Goal: Transaction & Acquisition: Purchase product/service

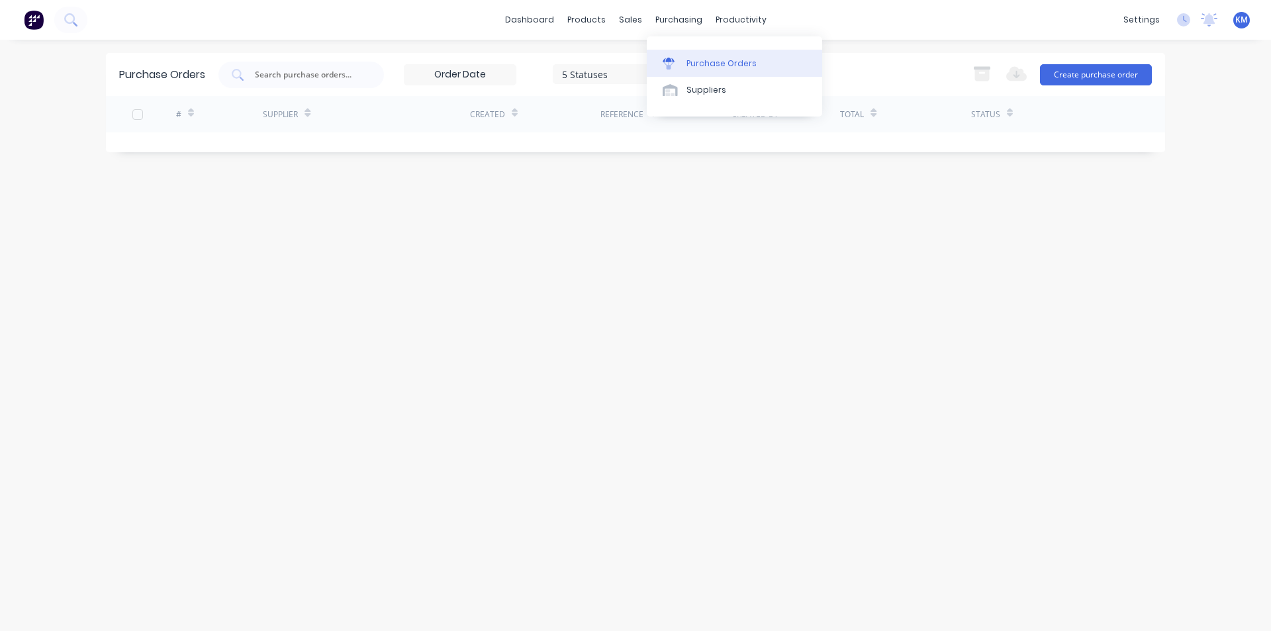
click at [711, 60] on div "Purchase Orders" at bounding box center [721, 64] width 70 height 12
click at [1135, 71] on button "Create purchase order" at bounding box center [1096, 74] width 112 height 21
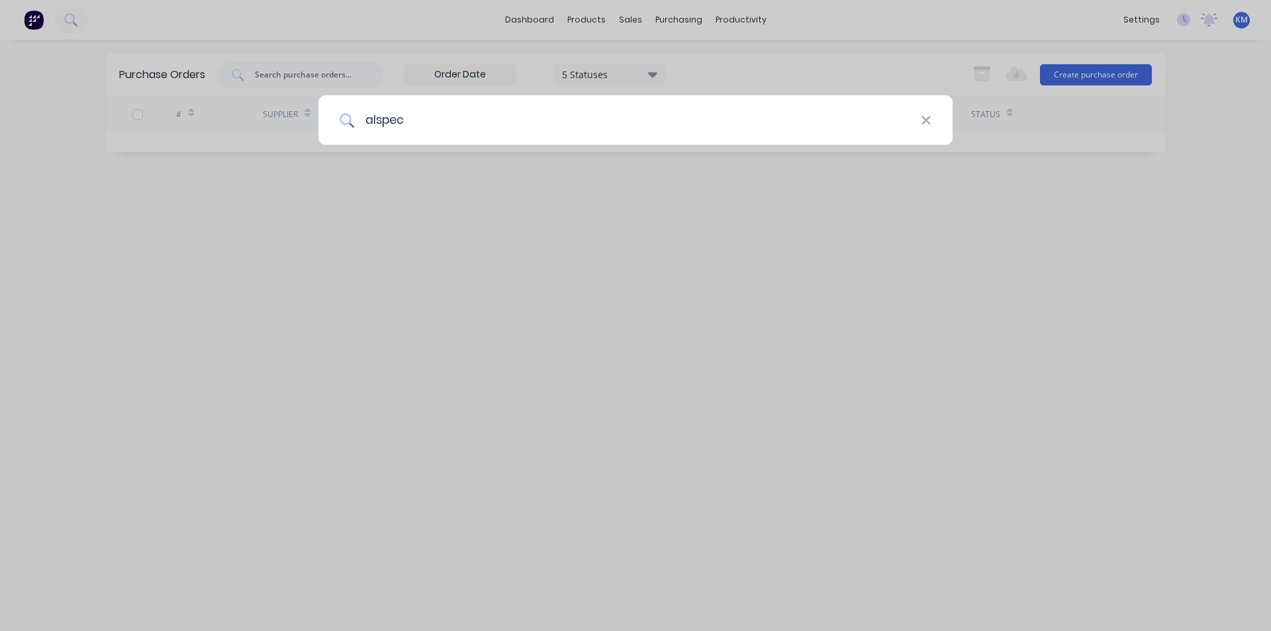
click at [498, 115] on input "alspec" at bounding box center [637, 120] width 567 height 50
drag, startPoint x: 406, startPoint y: 116, endPoint x: 261, endPoint y: 139, distance: 146.1
click at [261, 139] on div "alspec" at bounding box center [635, 315] width 1271 height 631
click at [492, 131] on input "alspec" at bounding box center [637, 120] width 567 height 50
type input "alspec"
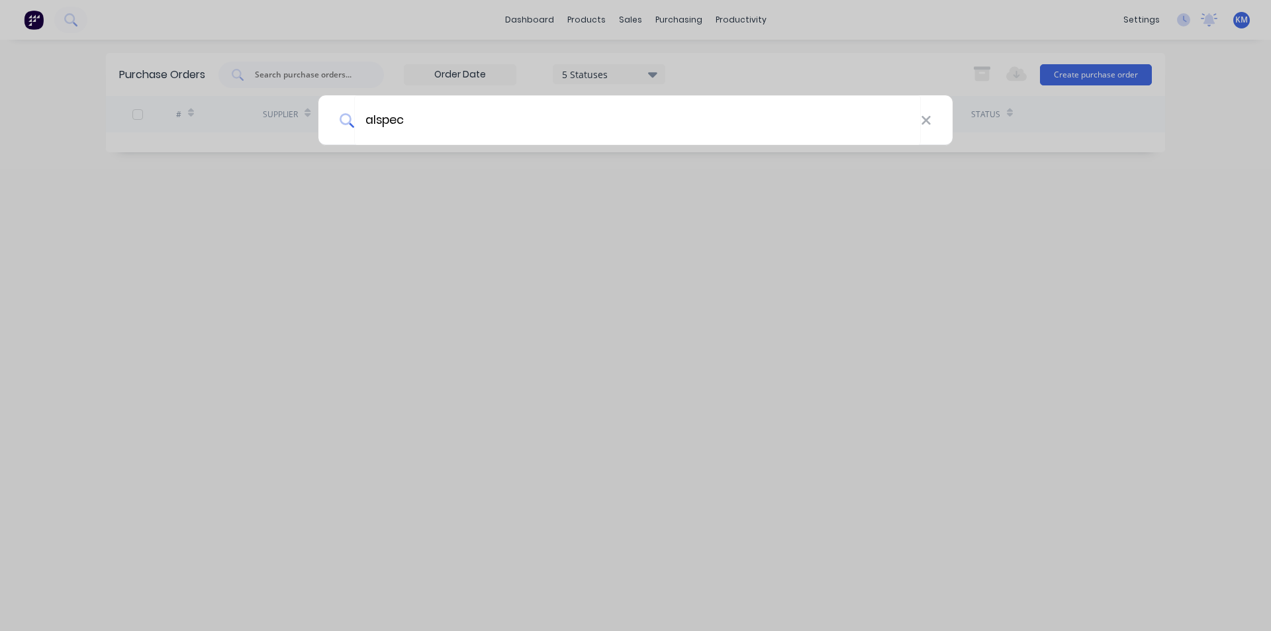
click at [713, 244] on div "alspec" at bounding box center [635, 315] width 1271 height 631
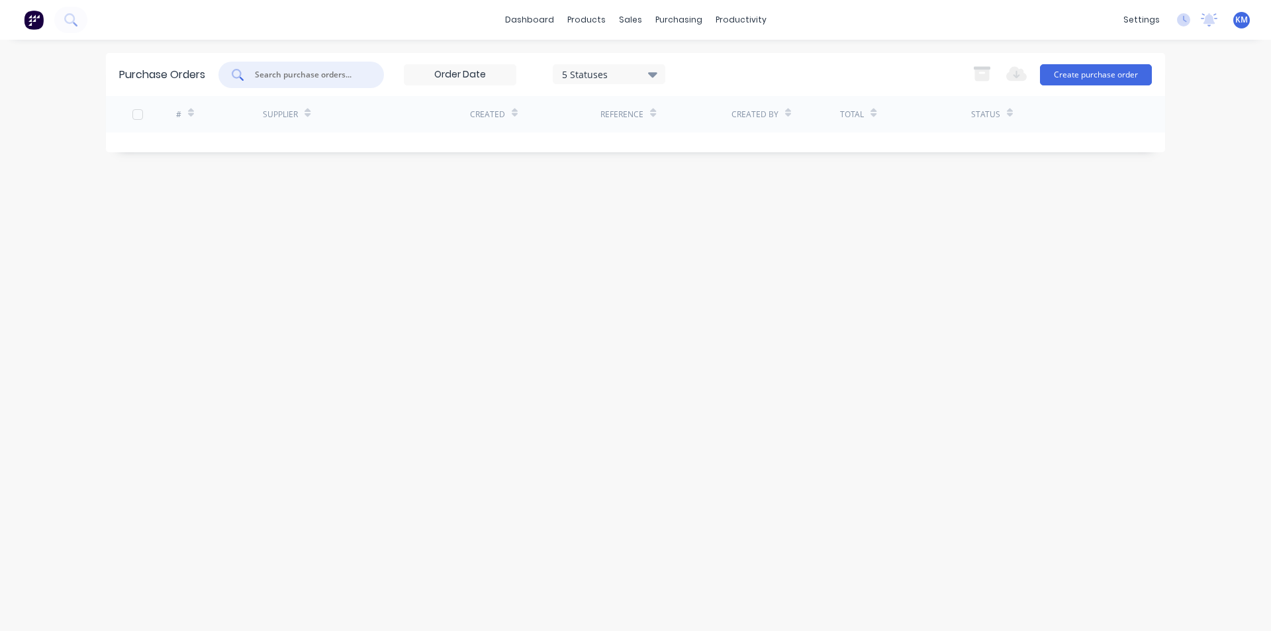
click at [330, 75] on input "text" at bounding box center [308, 74] width 110 height 13
click at [1089, 73] on button "Create purchase order" at bounding box center [1096, 74] width 112 height 21
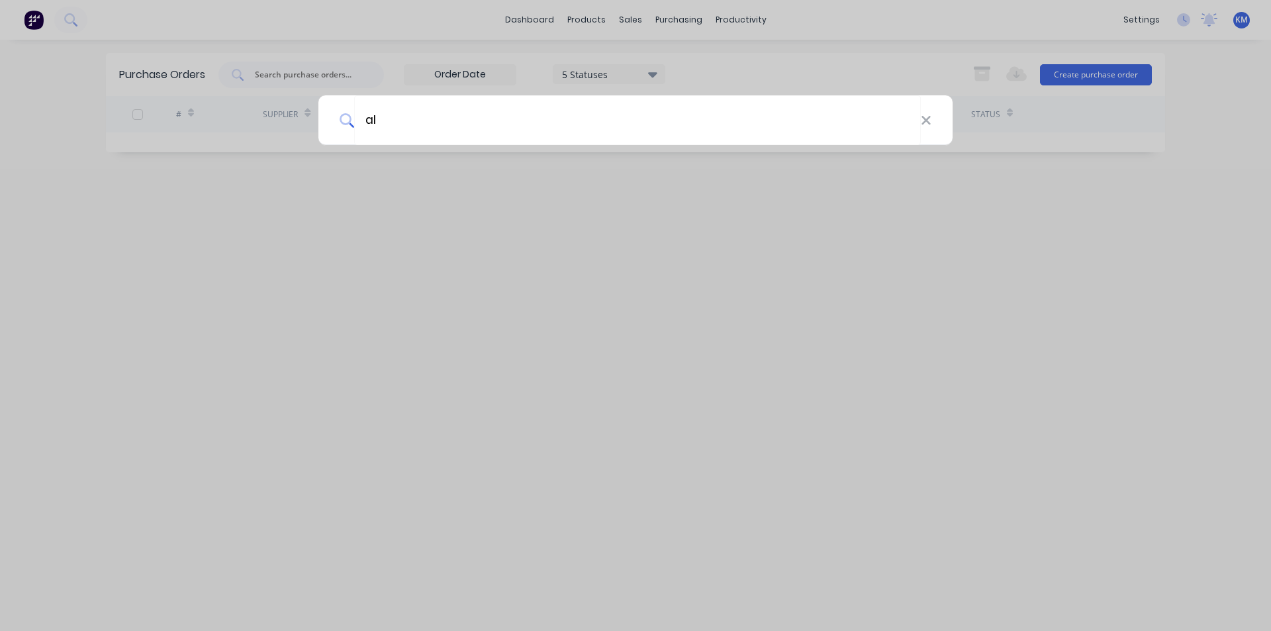
type input "a"
type input "aluminium"
drag, startPoint x: 361, startPoint y: 126, endPoint x: 259, endPoint y: 133, distance: 102.8
click at [259, 133] on div "aluminium" at bounding box center [635, 315] width 1271 height 631
drag, startPoint x: 412, startPoint y: 129, endPoint x: 301, endPoint y: 138, distance: 111.6
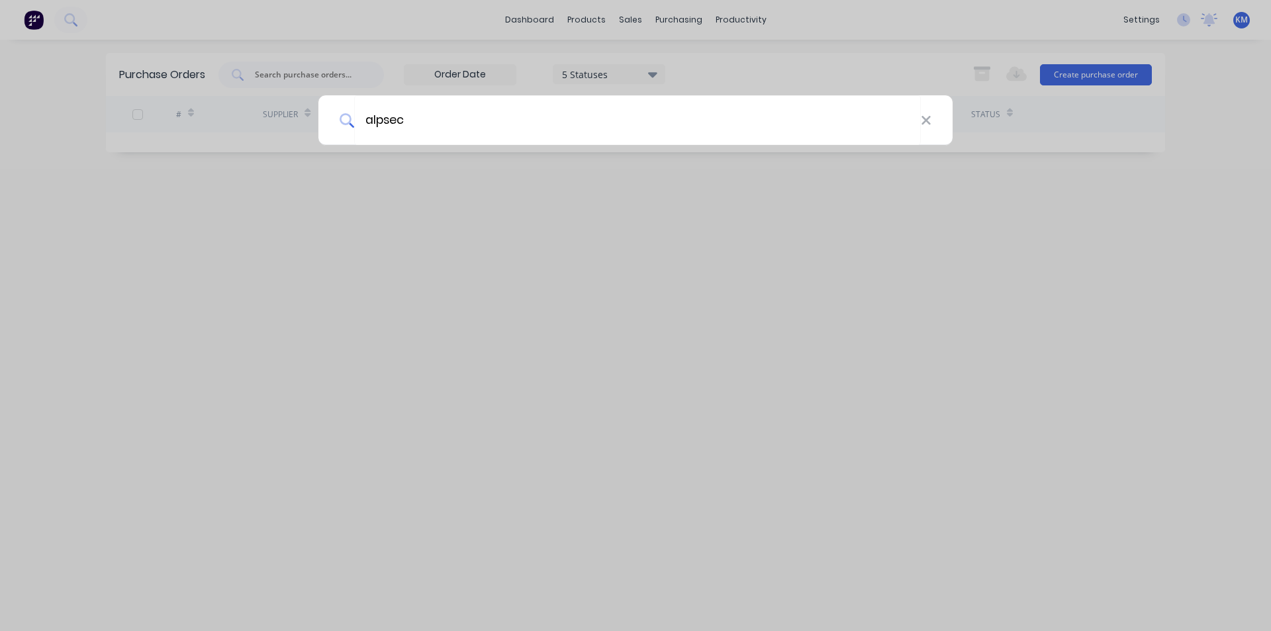
click at [301, 138] on div "alpsec" at bounding box center [635, 315] width 1271 height 631
drag, startPoint x: 657, startPoint y: 123, endPoint x: 640, endPoint y: 122, distance: 17.2
click at [640, 122] on input "alspec" at bounding box center [637, 120] width 567 height 50
type input "alspec"
click at [713, 237] on div "alspec" at bounding box center [635, 315] width 1271 height 631
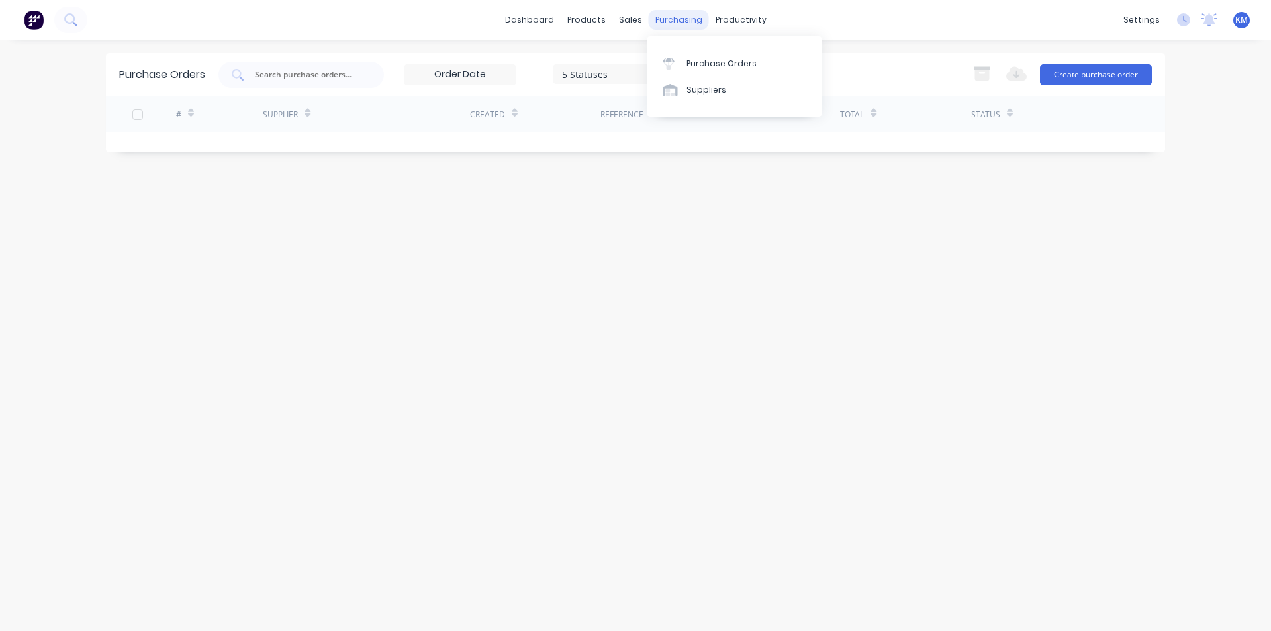
click at [686, 19] on div "purchasing" at bounding box center [679, 20] width 60 height 20
click at [714, 64] on div "Purchase Orders" at bounding box center [721, 64] width 70 height 12
click at [1097, 77] on button "Create purchase order" at bounding box center [1096, 74] width 112 height 21
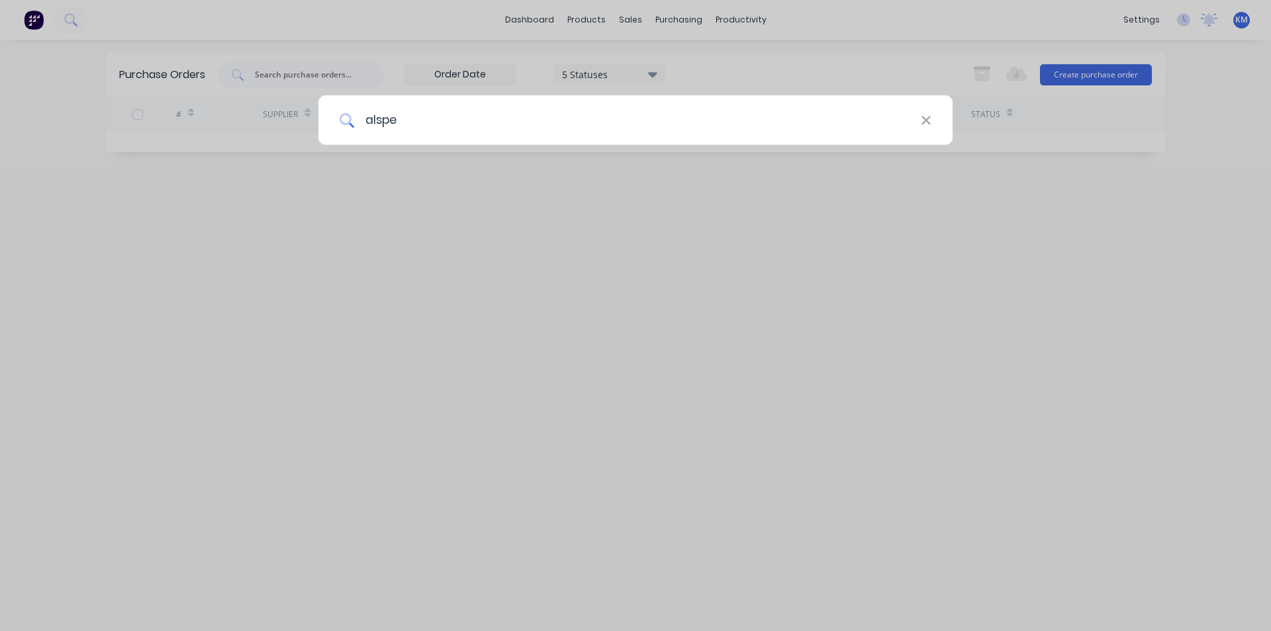
type input "alspec"
drag, startPoint x: 418, startPoint y: 124, endPoint x: 322, endPoint y: 125, distance: 96.6
click at [322, 125] on div "alspec" at bounding box center [635, 120] width 634 height 50
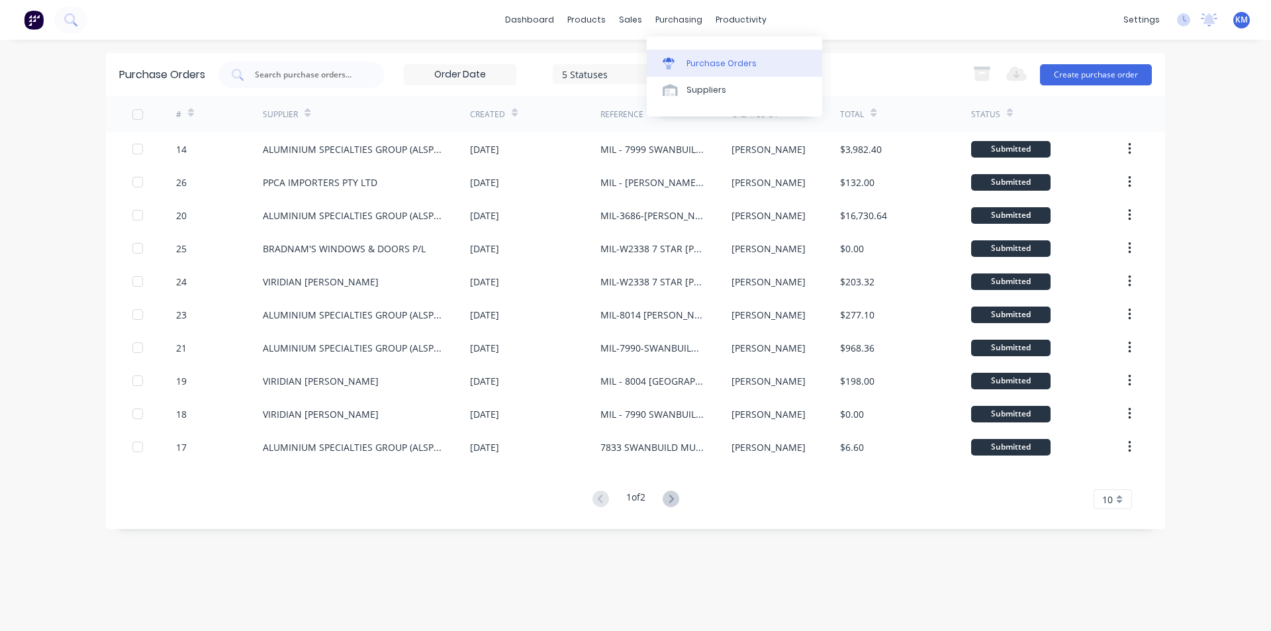
click at [714, 66] on div "Purchase Orders" at bounding box center [721, 64] width 70 height 12
click at [1114, 77] on button "Create purchase order" at bounding box center [1096, 74] width 112 height 21
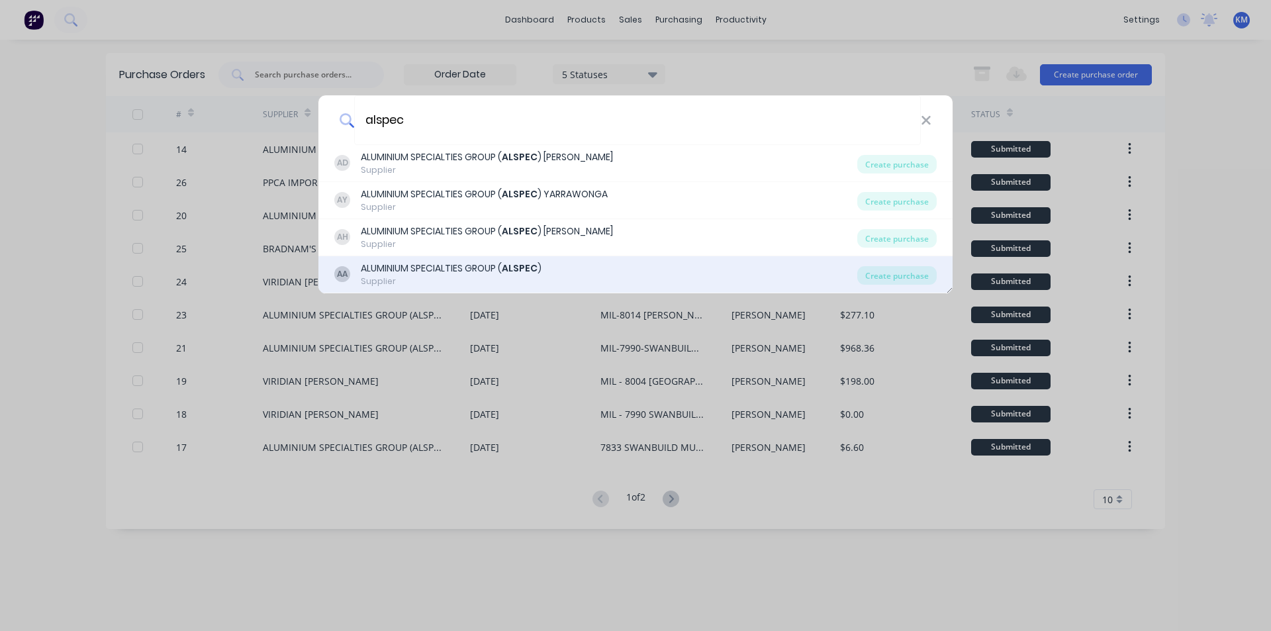
type input "alspec"
click at [555, 272] on div "AA ALUMINIUM SPECIALTIES GROUP ( ALSPEC ) Supplier" at bounding box center [595, 274] width 523 height 26
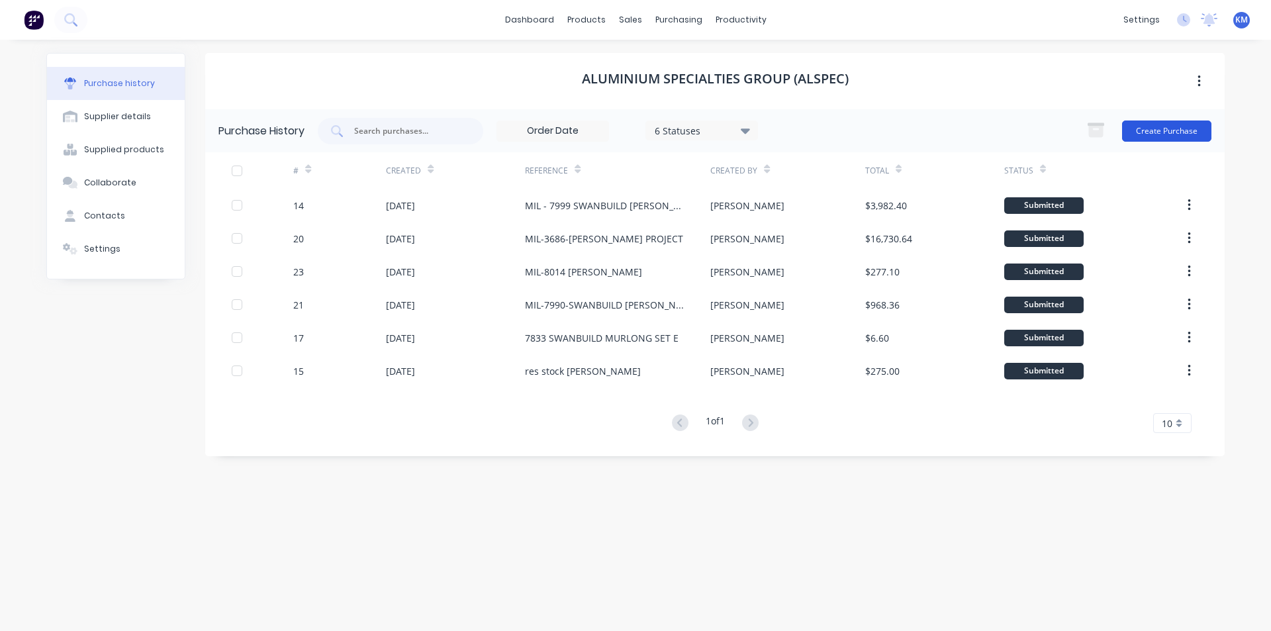
click at [1159, 131] on button "Create Purchase" at bounding box center [1166, 130] width 89 height 21
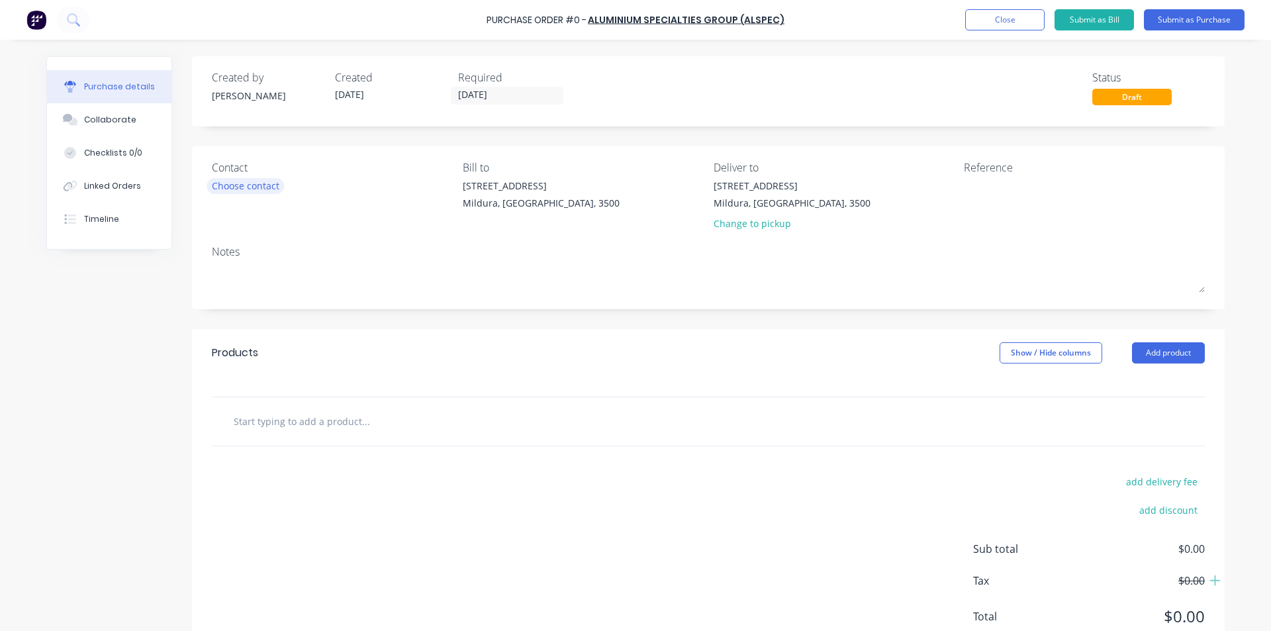
click at [263, 189] on div "Choose contact" at bounding box center [246, 186] width 68 height 14
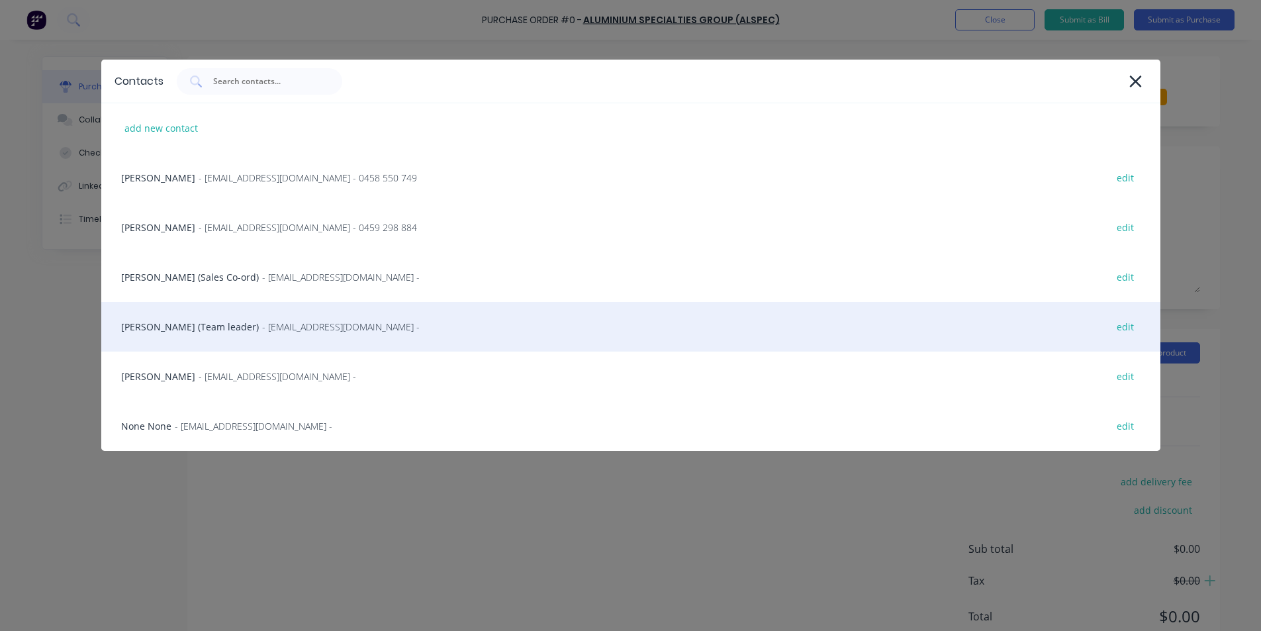
click at [203, 326] on div "Nicola Steele (Team leader) - nsteele@alspec.com.au - edit" at bounding box center [630, 327] width 1059 height 50
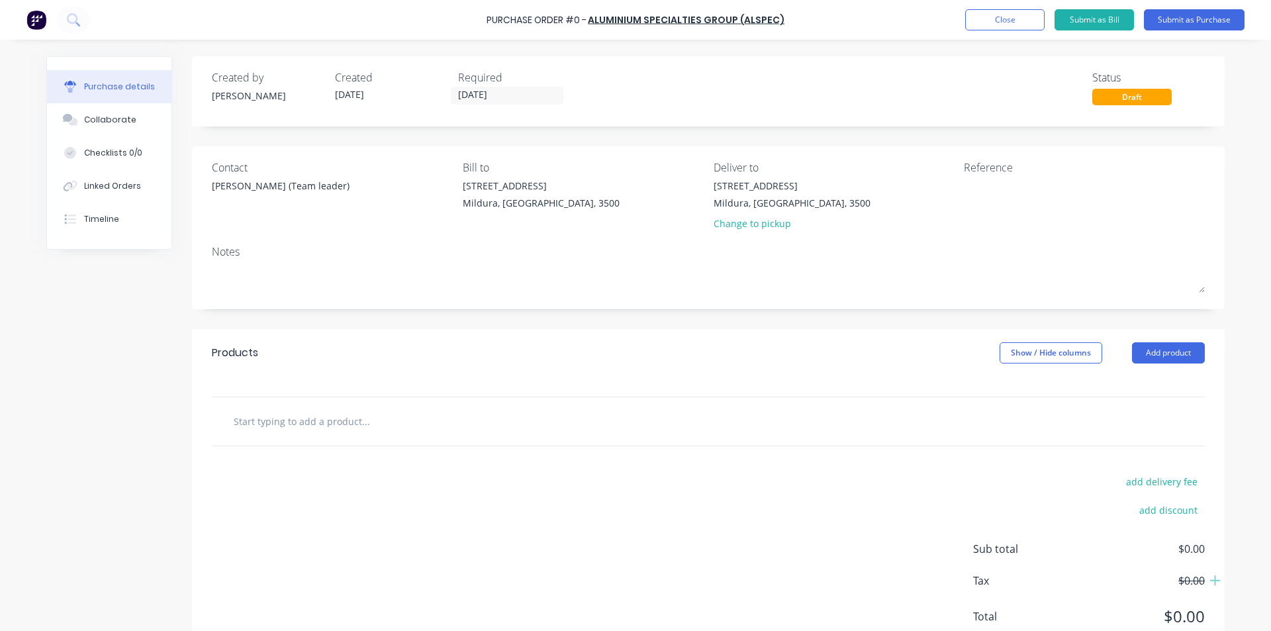
click at [340, 184] on div "Nicola Steele (Team leader)" at bounding box center [332, 189] width 241 height 21
click at [323, 185] on div "Nicola Steele (Team leader)" at bounding box center [281, 186] width 138 height 14
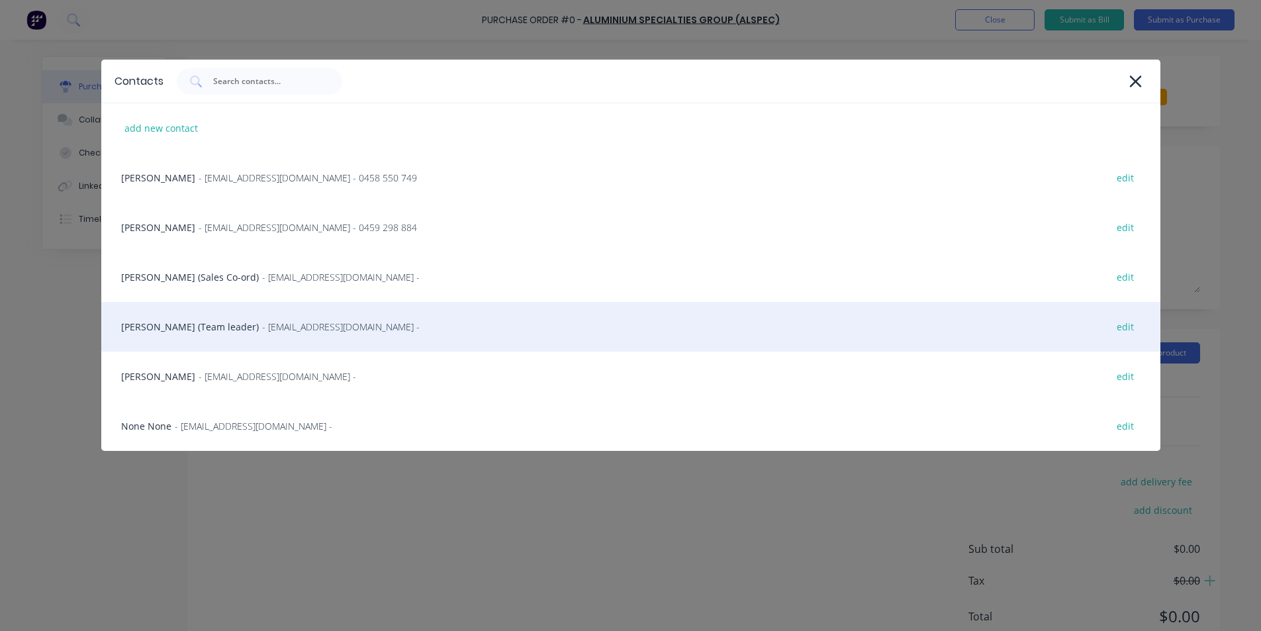
click at [315, 320] on span "- nsteele@alspec.com.au -" at bounding box center [341, 327] width 158 height 14
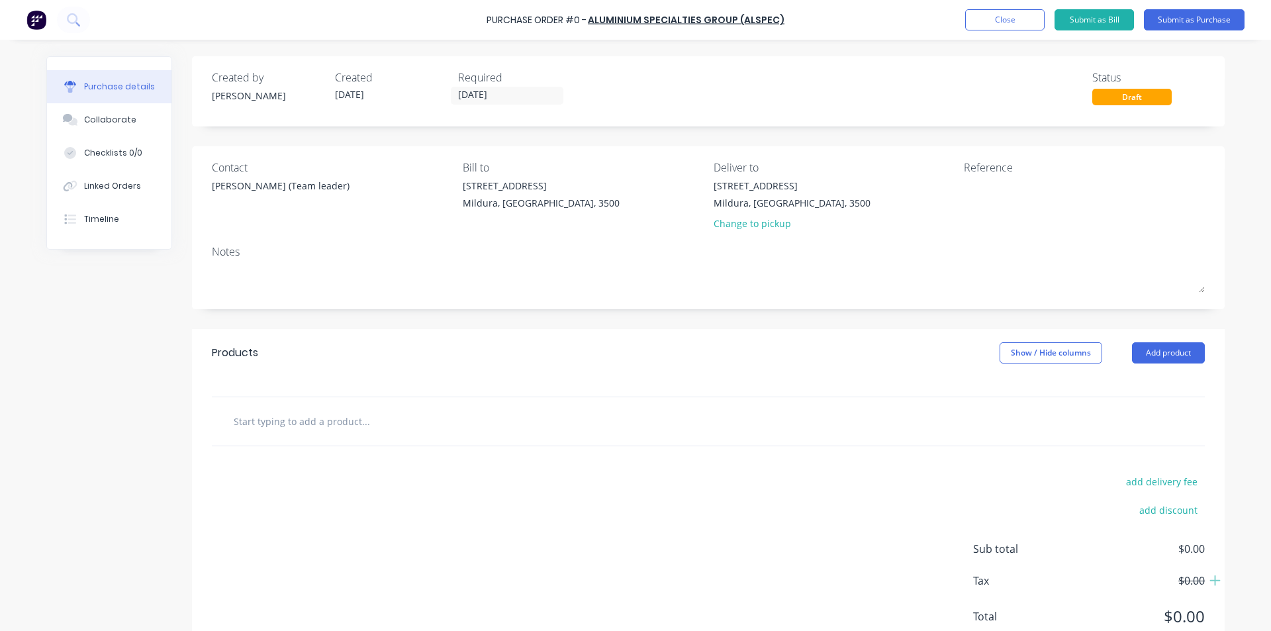
click at [322, 424] on input "text" at bounding box center [365, 421] width 265 height 26
paste input "1409205 Invisi Mesh 316 SS (A) 900 x 2000"
type input "1409205 Invisi Mesh 316 SS (A) 900 x 2000"
click at [453, 492] on div "add delivery fee add discount Sub total $0.00 Tax $0.00 Total $0.00" at bounding box center [708, 555] width 1033 height 218
click at [413, 419] on input "1409205 Invisi Mesh 316 SS (A) 900 x 2000" at bounding box center [365, 421] width 265 height 26
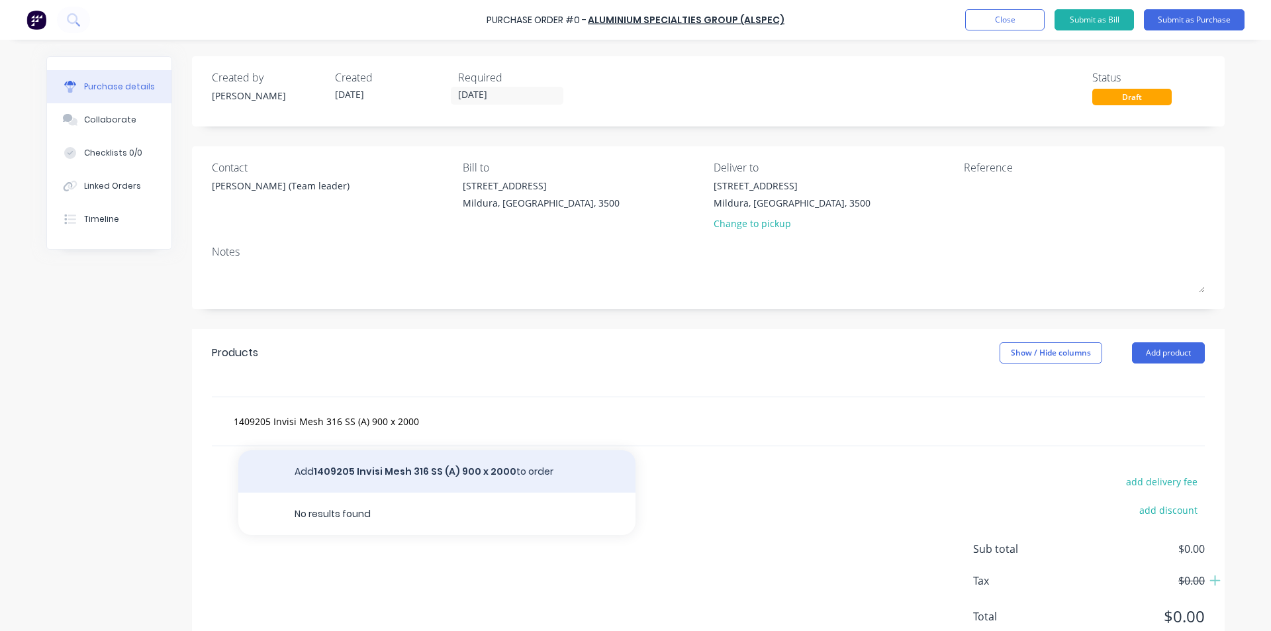
click at [413, 467] on button "Add 1409205 Invisi Mesh 316 SS (A) 900 x 2000 to order" at bounding box center [436, 471] width 397 height 42
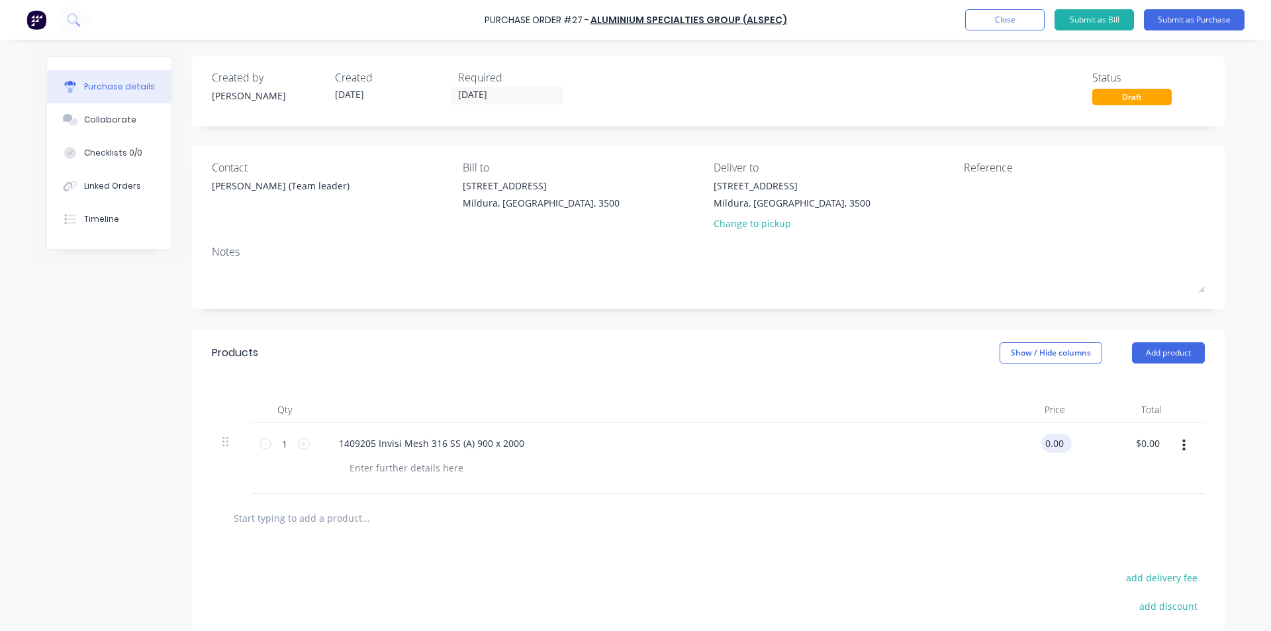
click at [1051, 445] on input "0.00" at bounding box center [1053, 443] width 25 height 19
drag, startPoint x: 1021, startPoint y: 439, endPoint x: 1089, endPoint y: 440, distance: 68.2
click at [1087, 441] on div "1 1 1409205 Invisi Mesh 316 SS (A) 900 x 2000 $0.00 $0.00 $0.00 $0.00" at bounding box center [708, 458] width 993 height 71
click at [1046, 443] on input "0.00" at bounding box center [1051, 443] width 30 height 19
drag, startPoint x: 1036, startPoint y: 442, endPoint x: 1024, endPoint y: 441, distance: 12.6
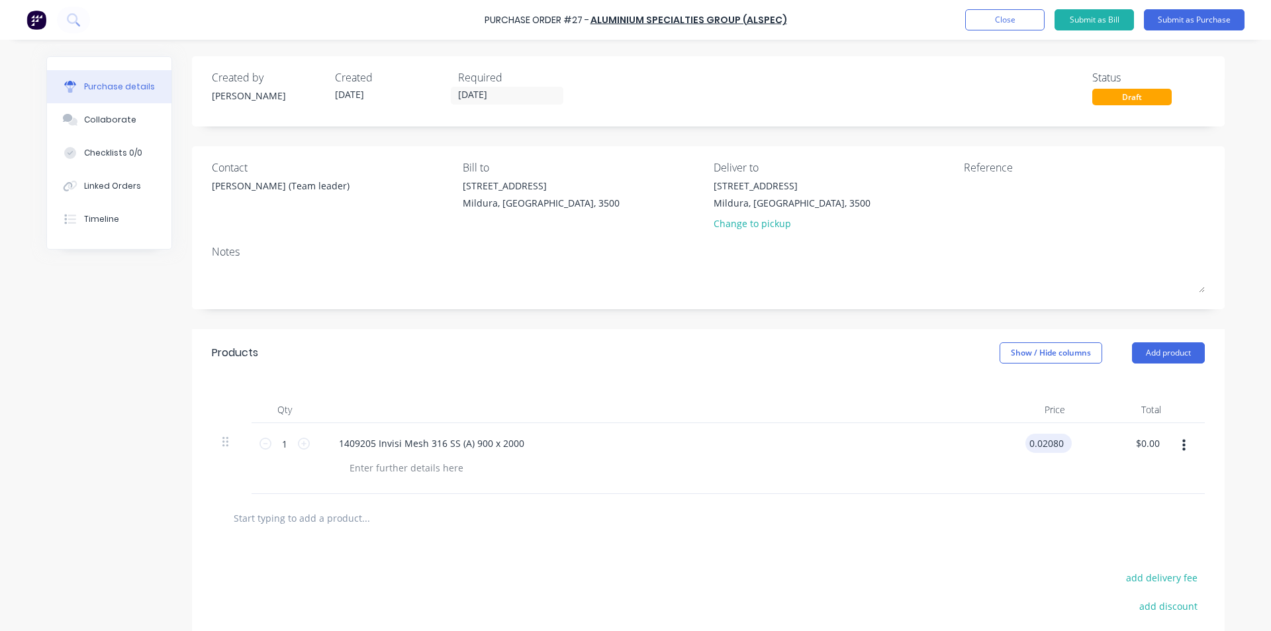
click at [1025, 441] on input "0.02080" at bounding box center [1045, 443] width 41 height 19
click at [1058, 440] on input "2080" at bounding box center [1052, 443] width 28 height 19
type input "$208.00"
click at [845, 351] on div "Products Show / Hide columns Add product" at bounding box center [708, 353] width 1033 height 48
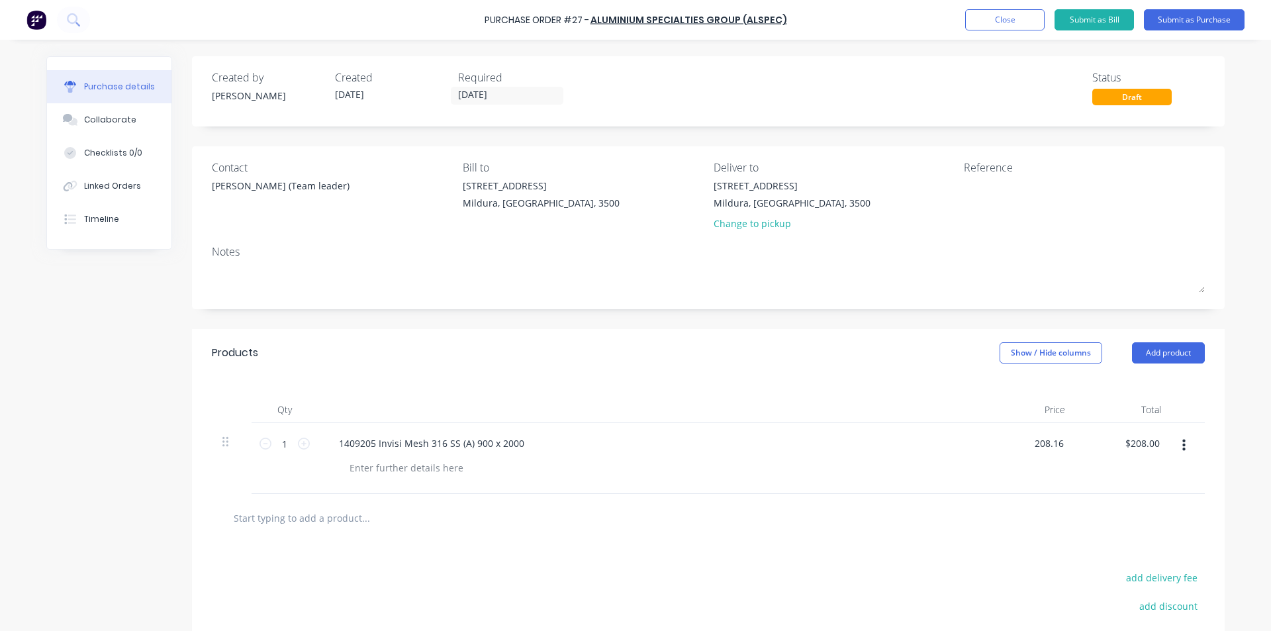
type input "$208.16"
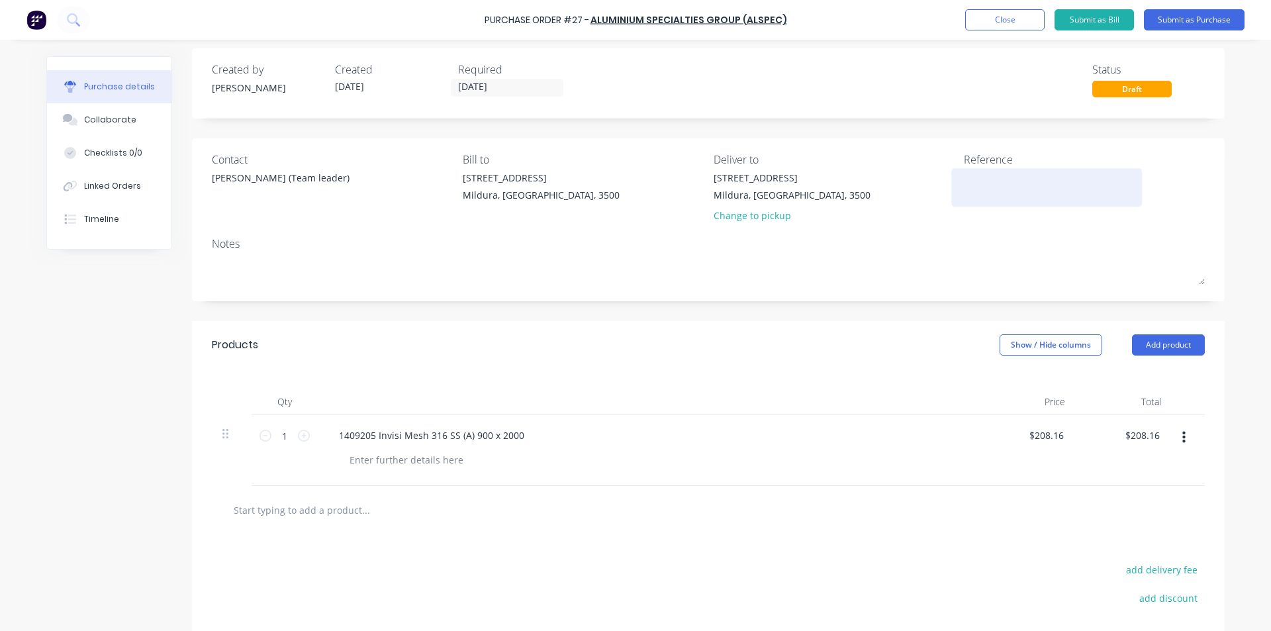
click at [985, 178] on textarea at bounding box center [1046, 186] width 165 height 30
type textarea "m"
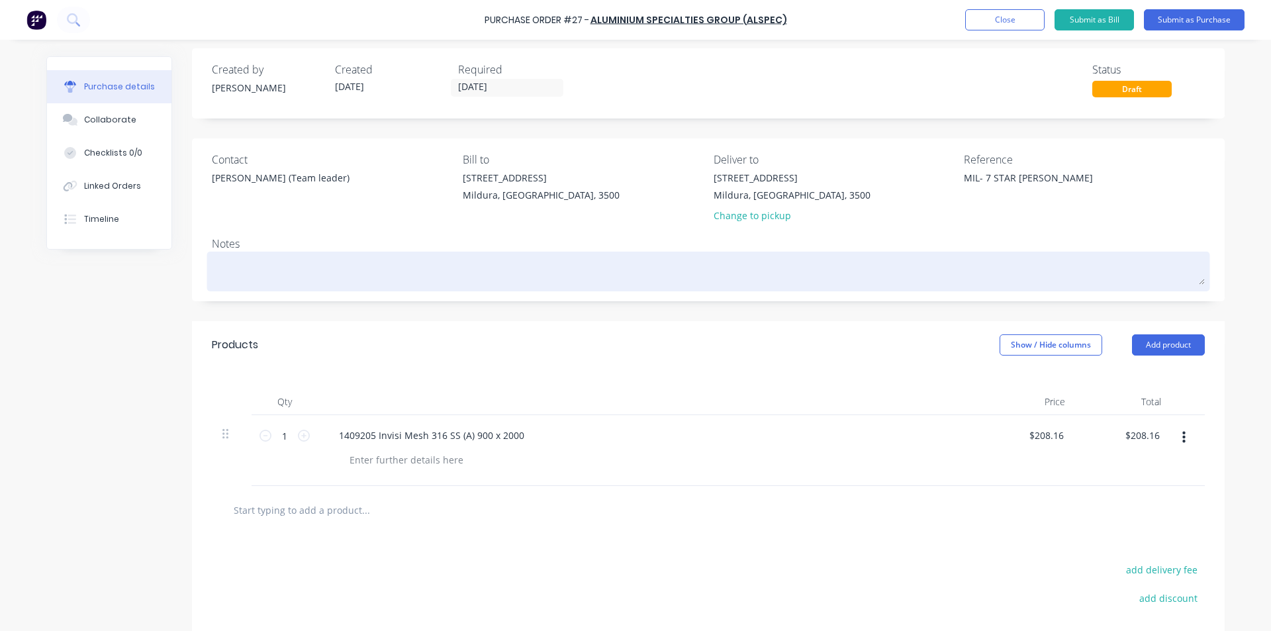
scroll to position [0, 0]
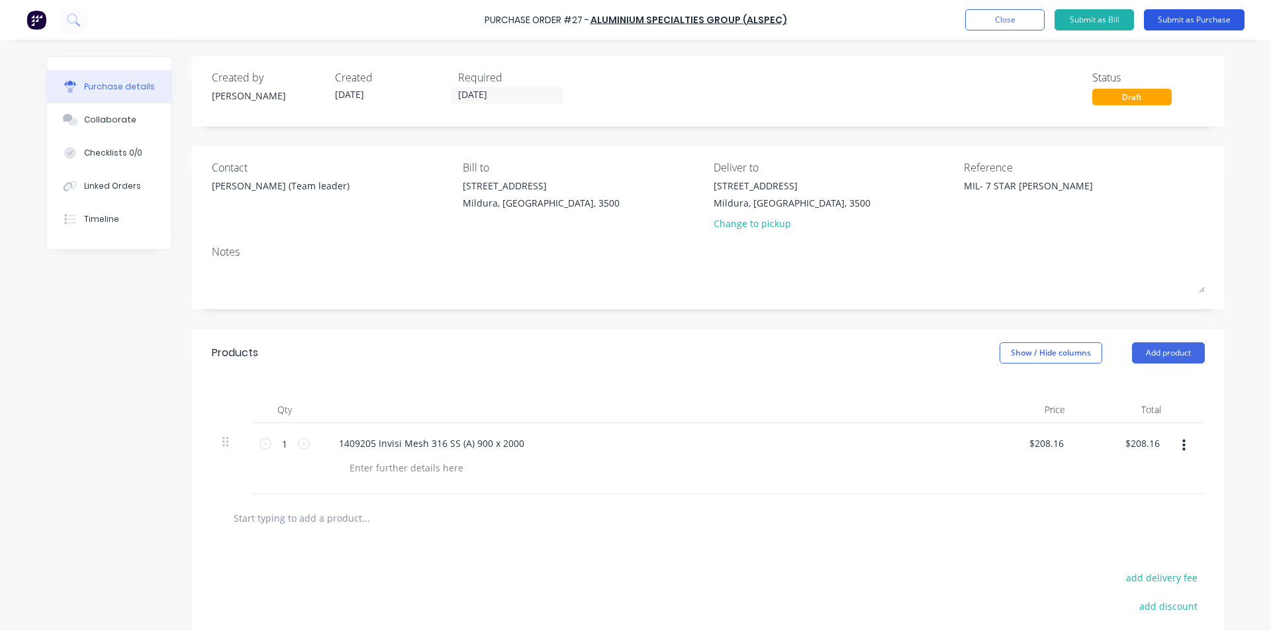
type textarea "MIL- 7 STAR MARIA CROWLEY"
type textarea "x"
type textarea "MIL- 7 STAR MARIA CROWLEY"
click at [1199, 19] on button "Submit as Purchase" at bounding box center [1194, 19] width 101 height 21
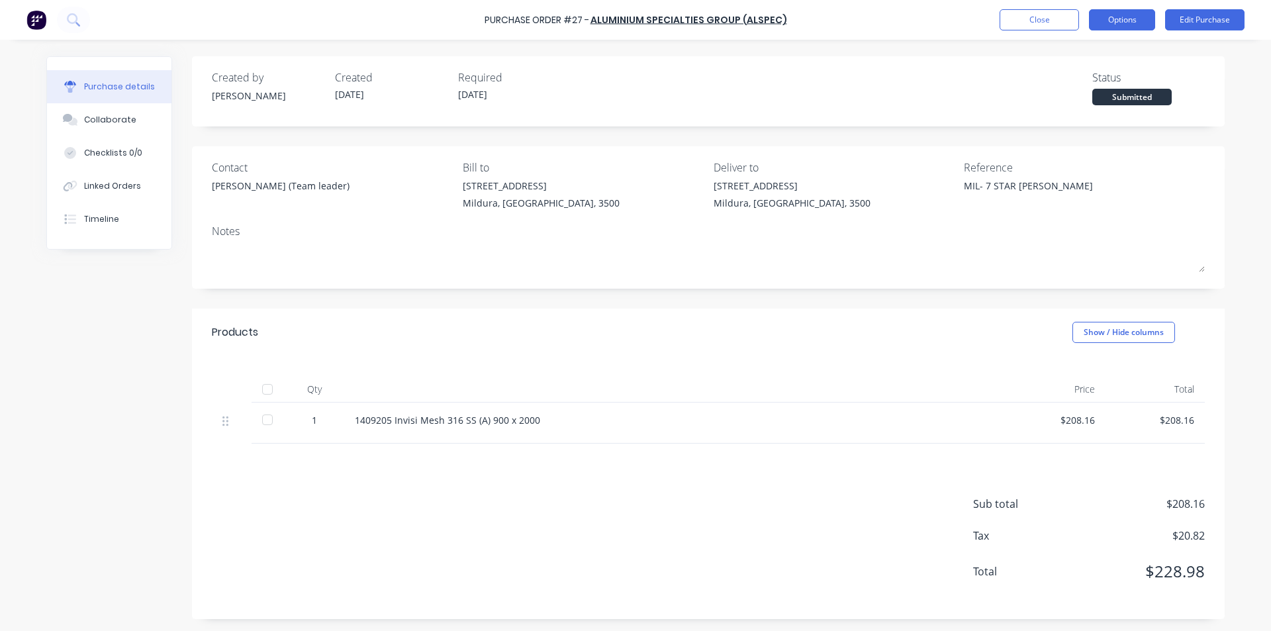
click at [1143, 21] on button "Options" at bounding box center [1122, 19] width 66 height 21
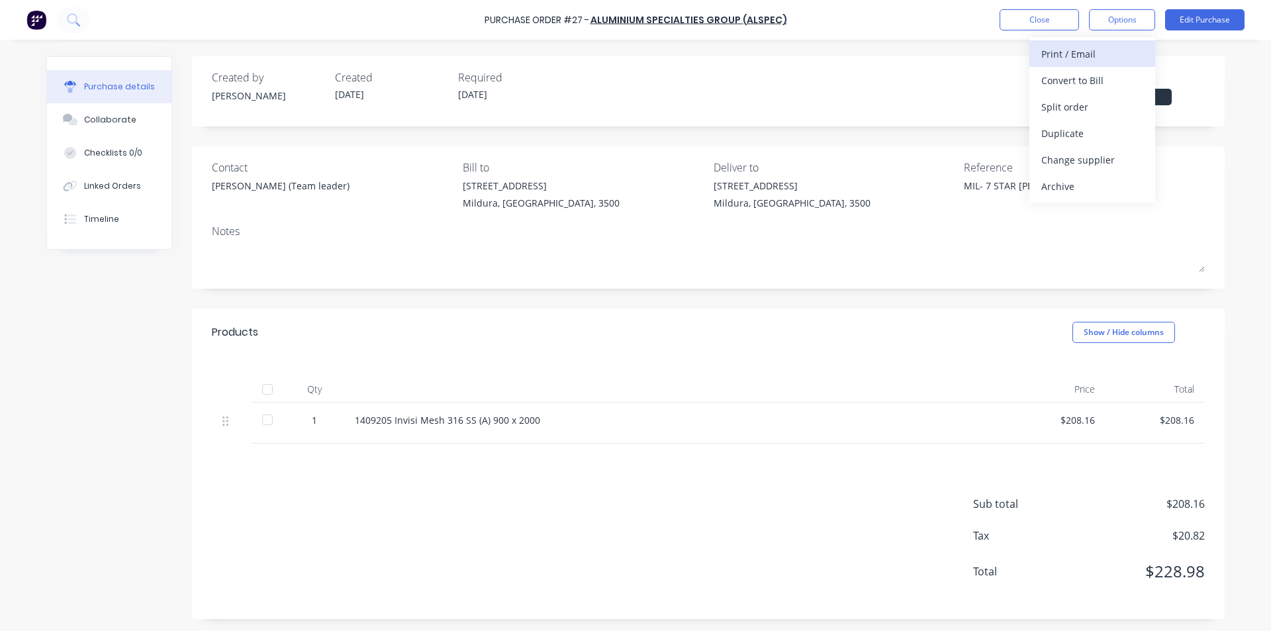
click at [1095, 52] on div "Print / Email" at bounding box center [1092, 53] width 102 height 19
click at [1091, 77] on div "With pricing" at bounding box center [1092, 80] width 102 height 19
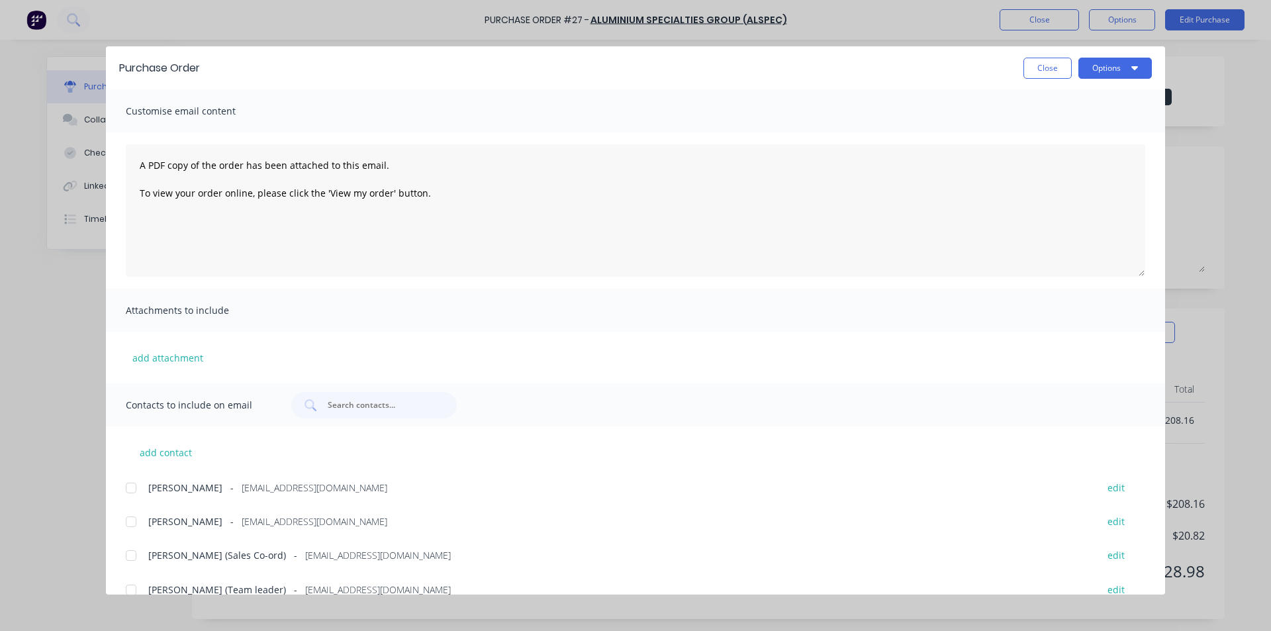
scroll to position [15, 0]
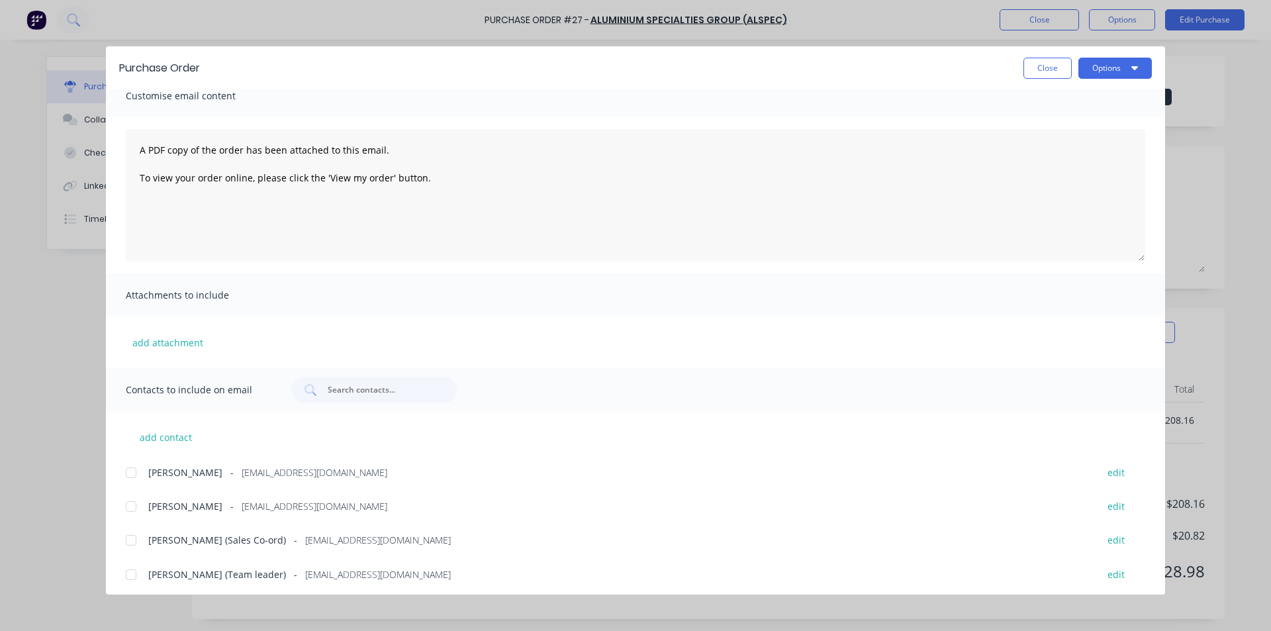
click at [128, 508] on div at bounding box center [131, 506] width 26 height 26
click at [131, 573] on div at bounding box center [131, 574] width 26 height 26
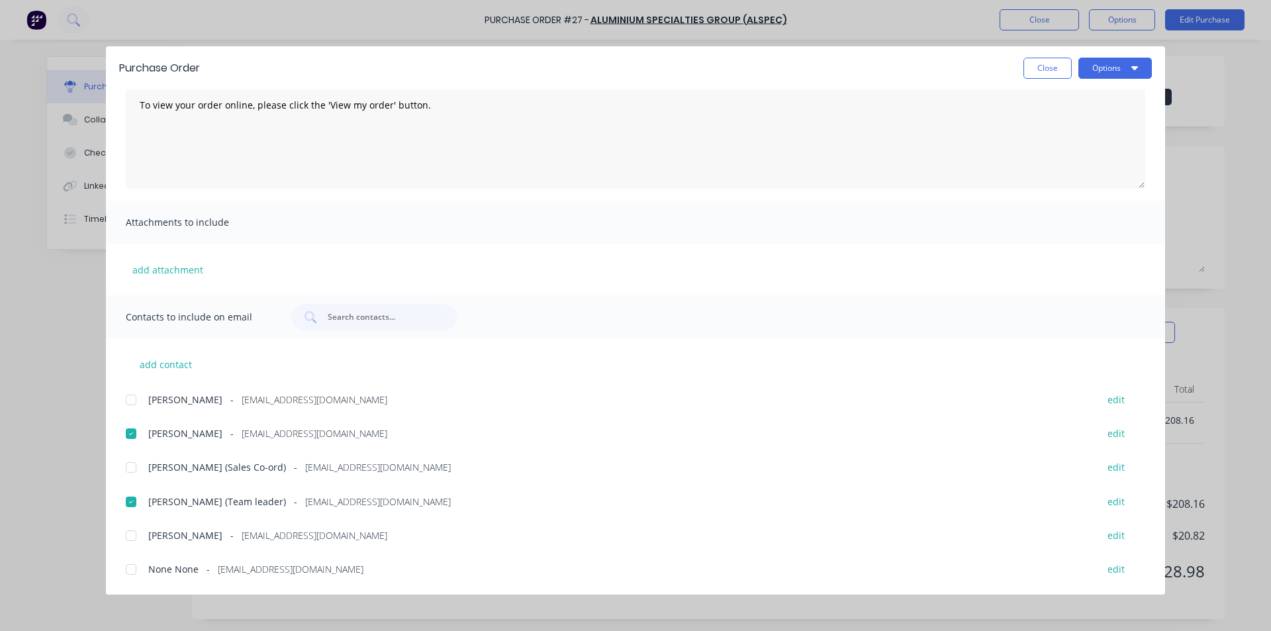
scroll to position [0, 0]
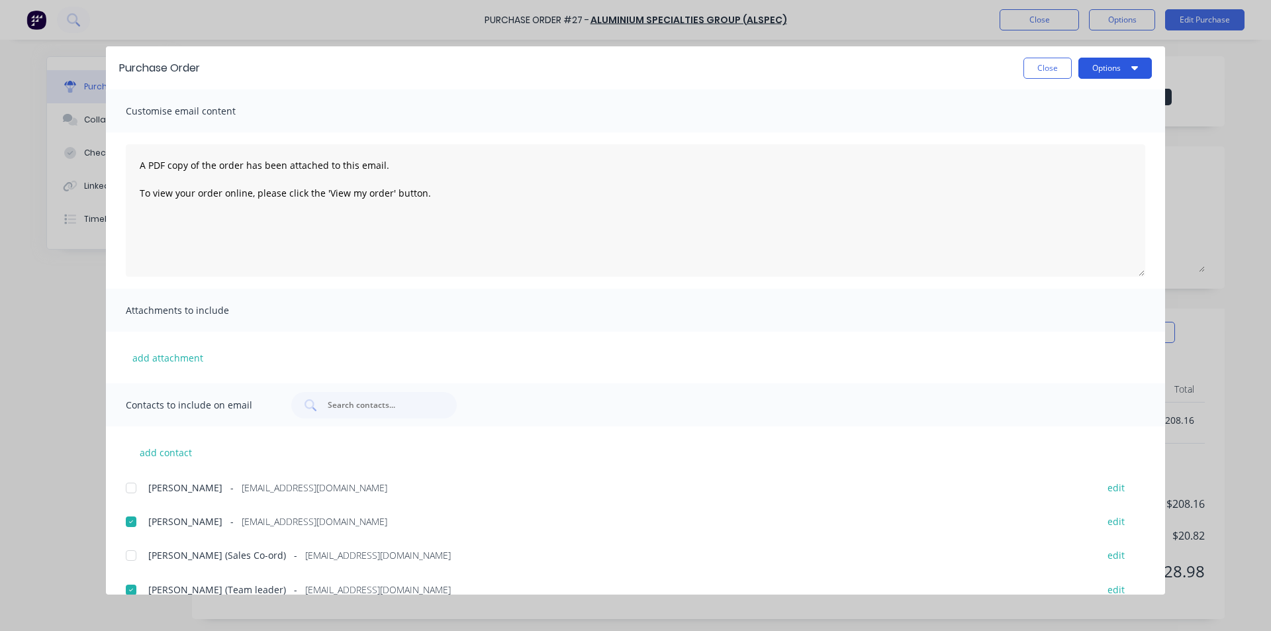
click at [1120, 69] on button "Options" at bounding box center [1114, 68] width 73 height 21
click at [1068, 154] on div "Email" at bounding box center [1089, 154] width 102 height 19
click at [1040, 66] on button "Close" at bounding box center [1047, 68] width 48 height 21
type textarea "x"
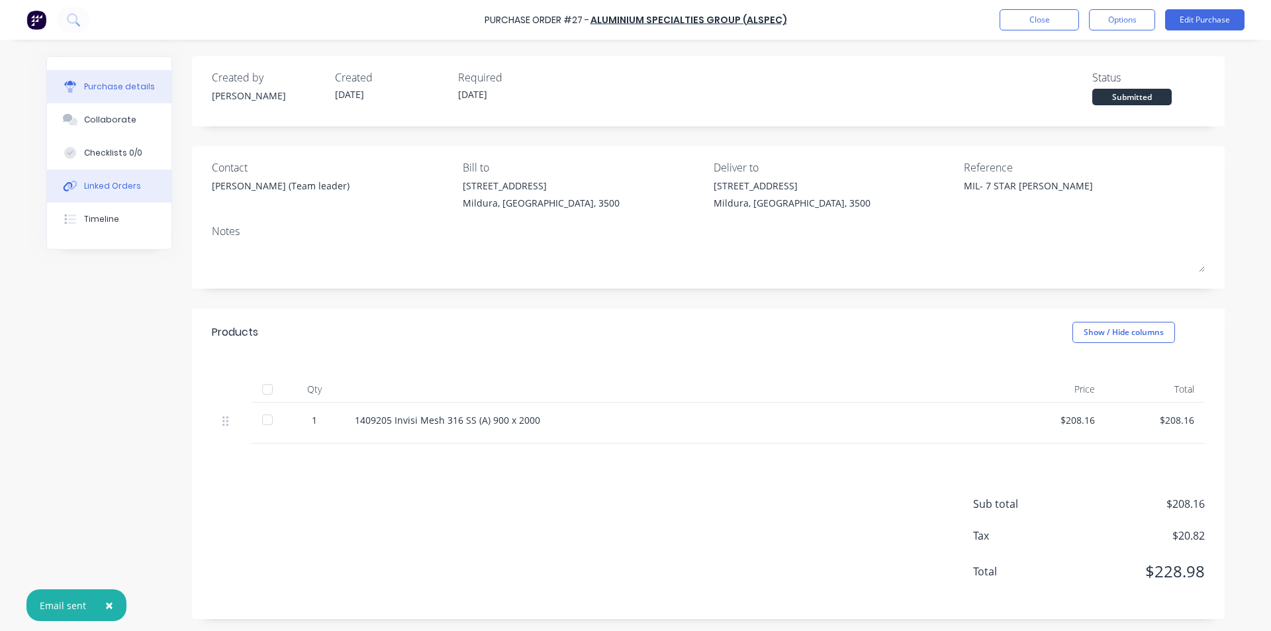
click at [105, 186] on div "Linked Orders" at bounding box center [112, 186] width 57 height 12
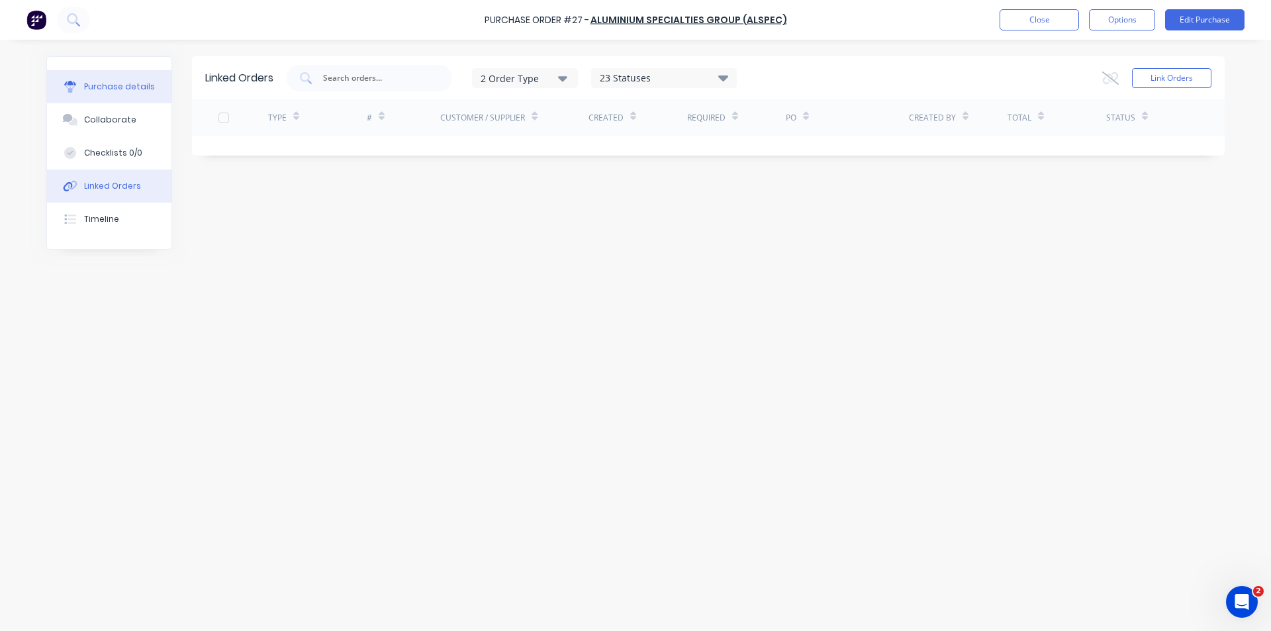
click at [140, 95] on button "Purchase details" at bounding box center [109, 86] width 124 height 33
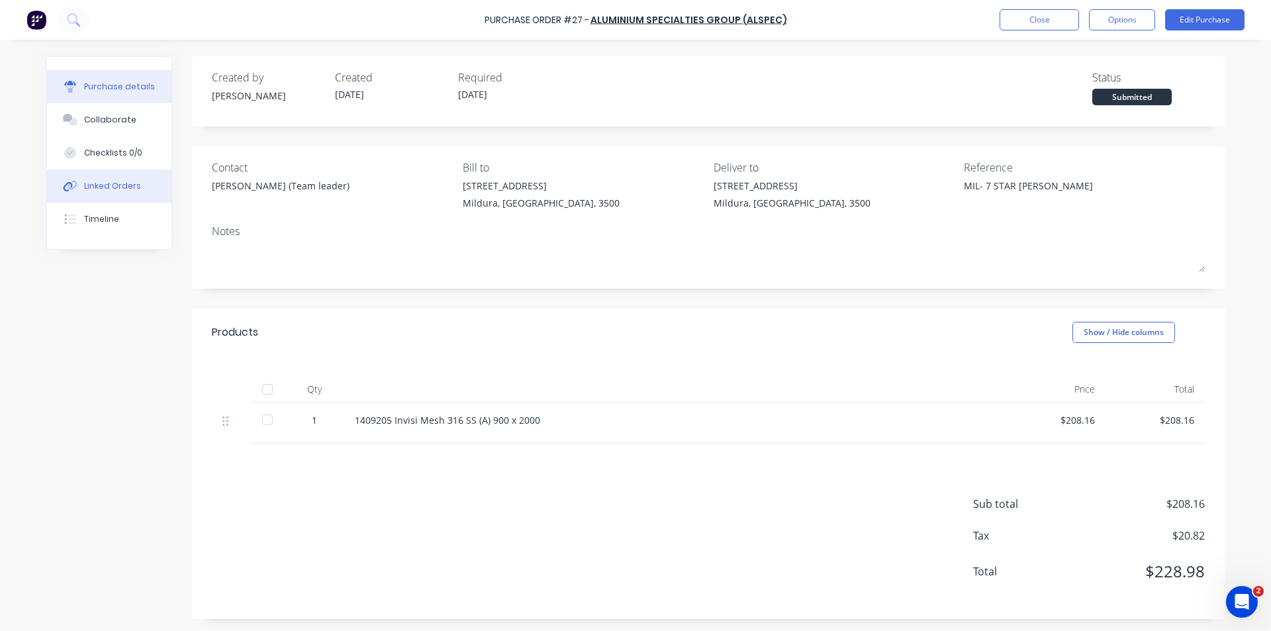
click at [126, 175] on button "Linked Orders" at bounding box center [109, 185] width 124 height 33
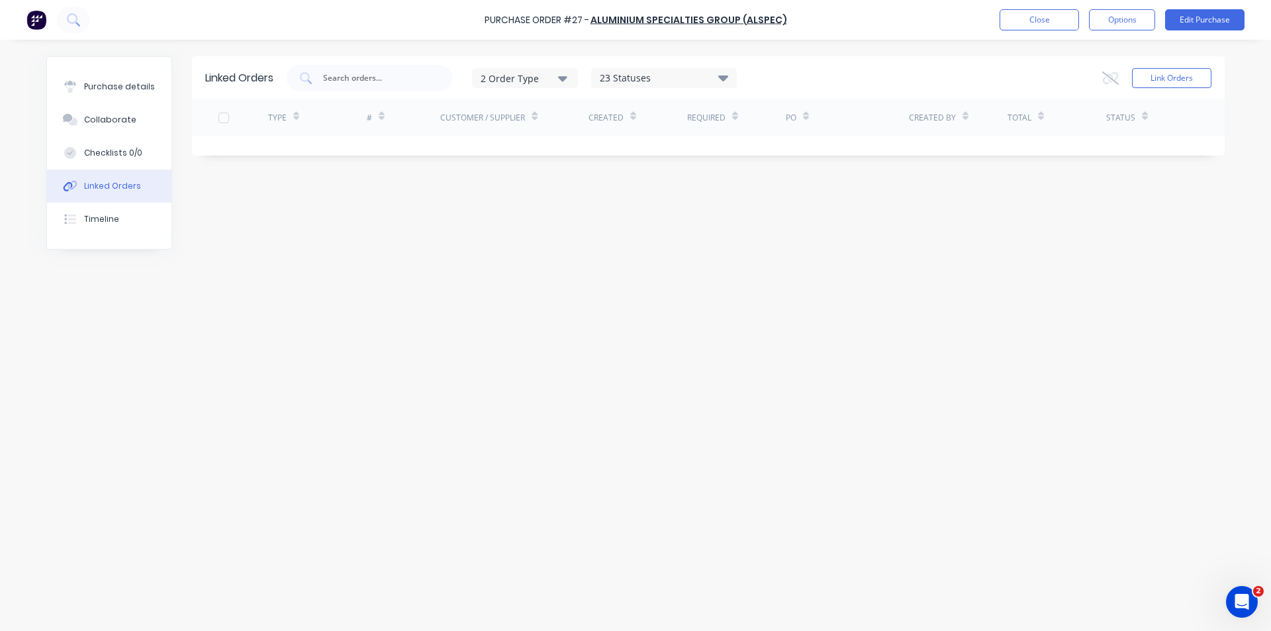
click at [556, 74] on div "2 Order Type" at bounding box center [525, 78] width 89 height 14
click at [702, 78] on div "23 Statuses" at bounding box center [664, 78] width 144 height 15
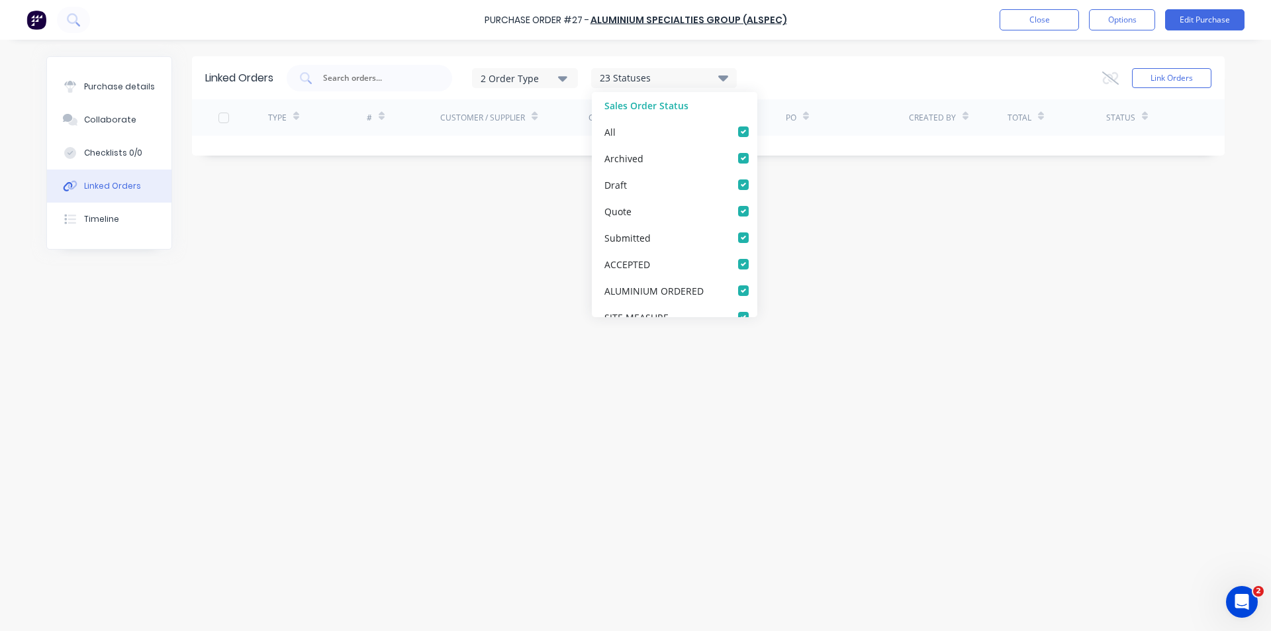
click at [702, 78] on div "23 Statuses" at bounding box center [664, 78] width 144 height 15
click at [367, 79] on input "text" at bounding box center [377, 77] width 110 height 13
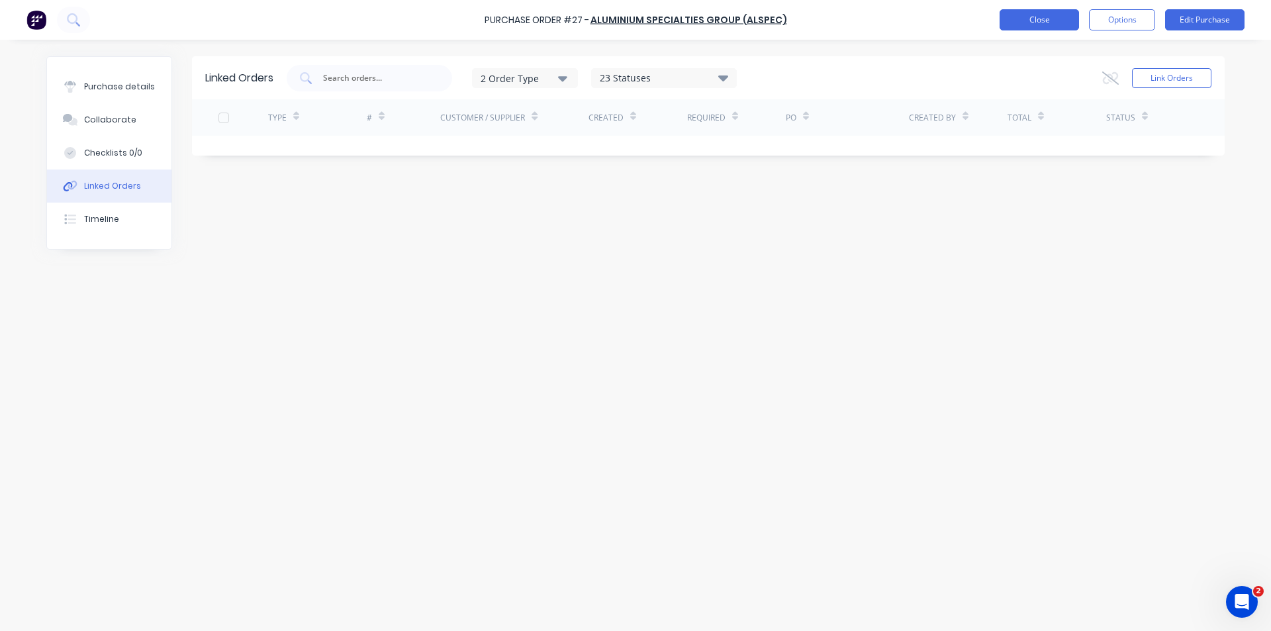
click at [1019, 15] on button "Close" at bounding box center [1038, 19] width 79 height 21
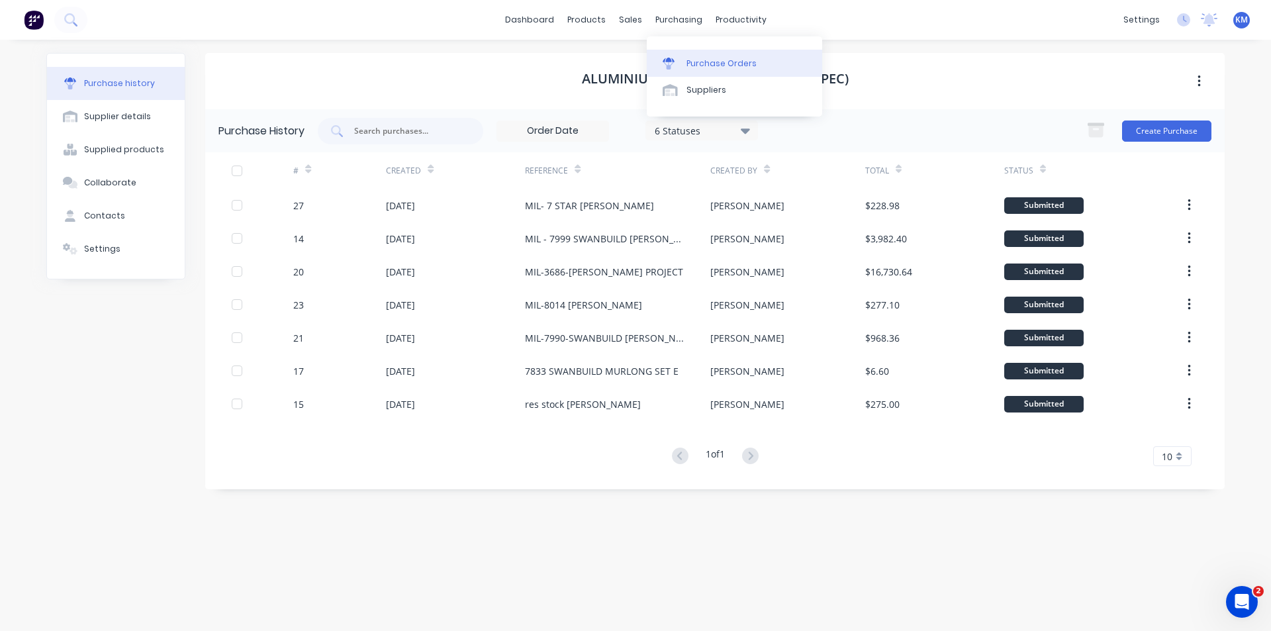
click at [706, 56] on link "Purchase Orders" at bounding box center [734, 63] width 175 height 26
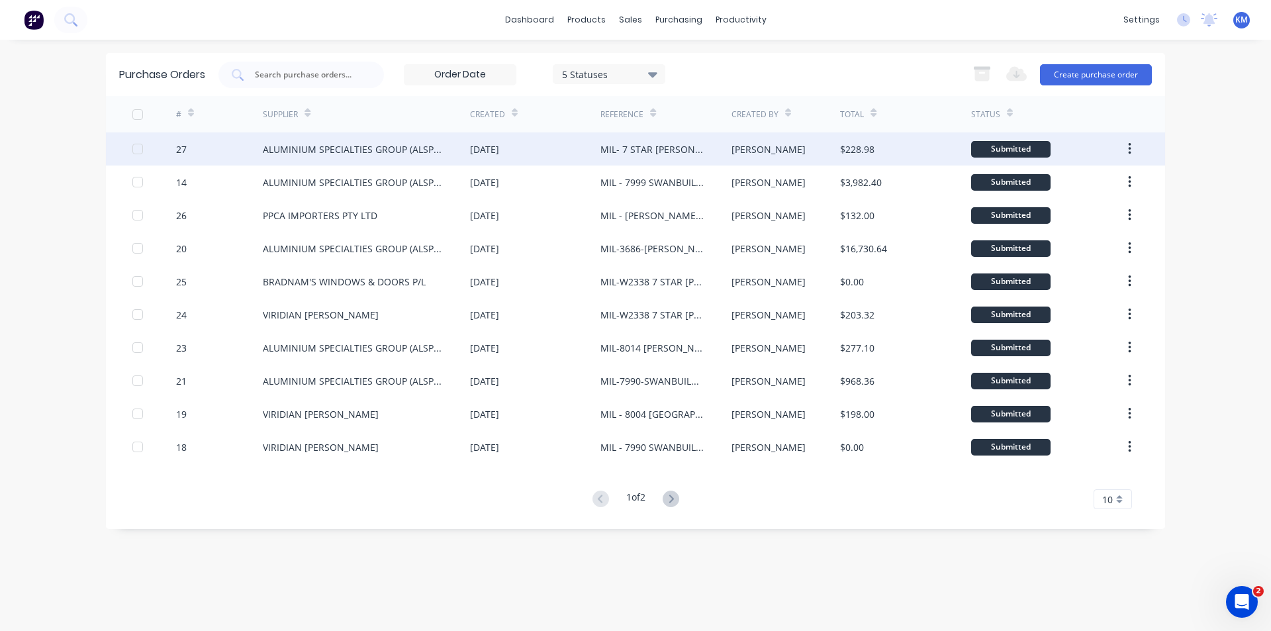
click at [659, 155] on div "MIL- 7 STAR MARIA CROWLEY" at bounding box center [652, 149] width 104 height 14
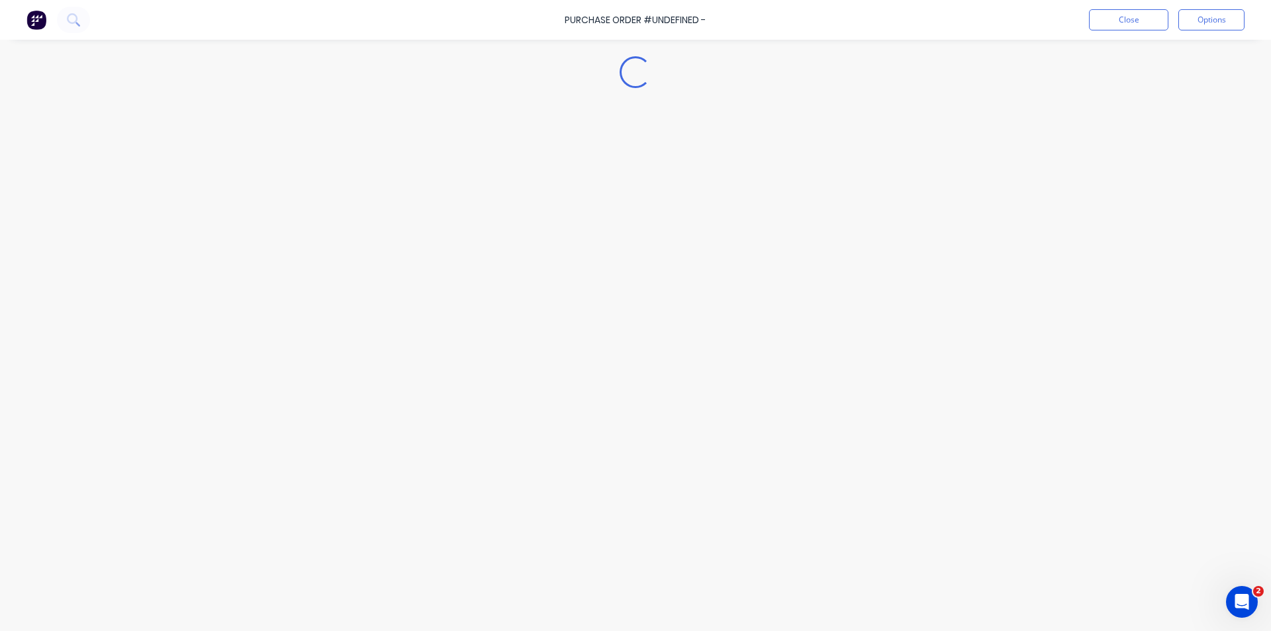
type textarea "x"
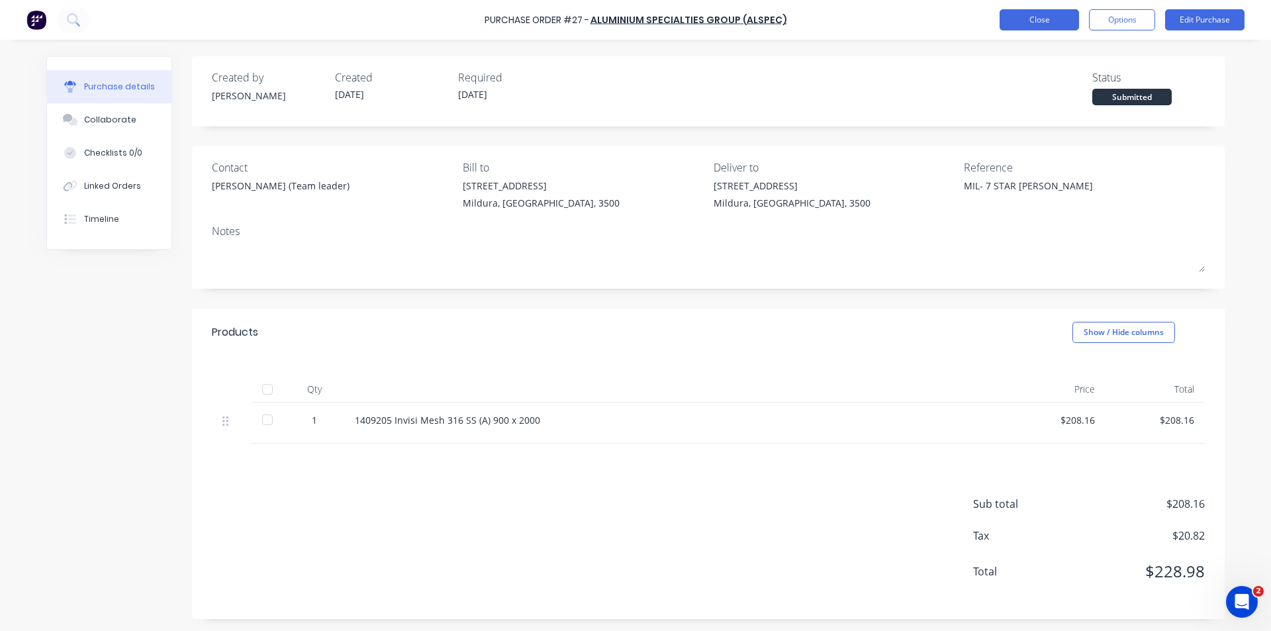
click at [1028, 19] on button "Close" at bounding box center [1038, 19] width 79 height 21
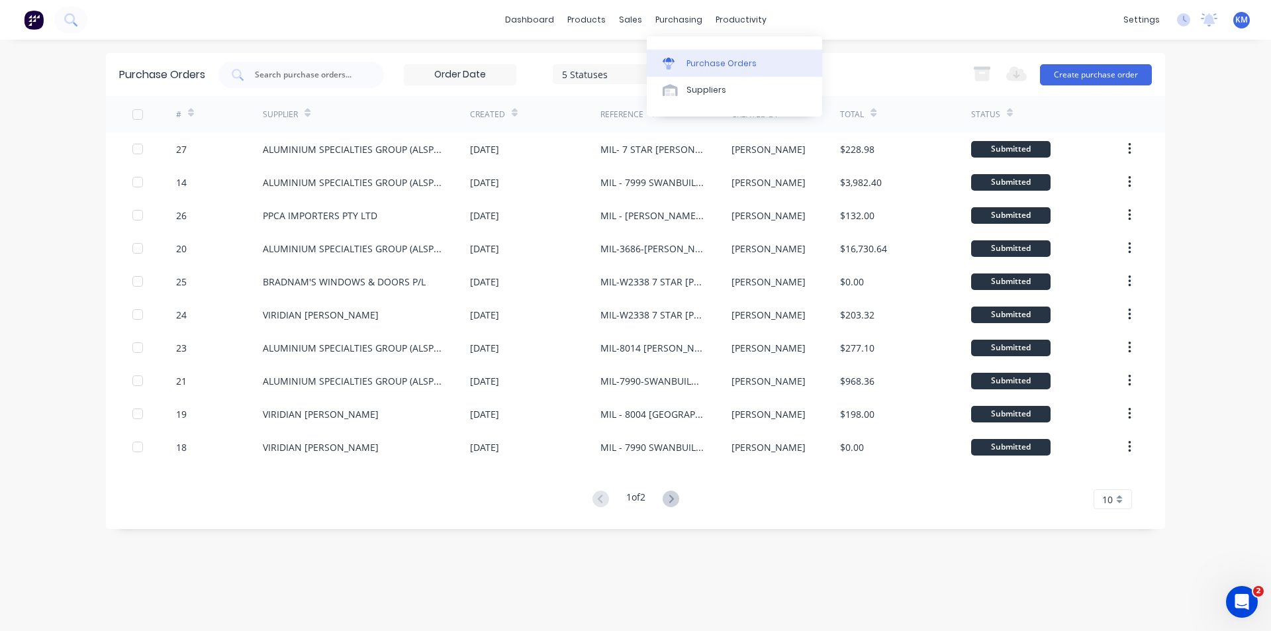
click at [700, 62] on div "Purchase Orders" at bounding box center [721, 64] width 70 height 12
